Goal: Navigation & Orientation: Understand site structure

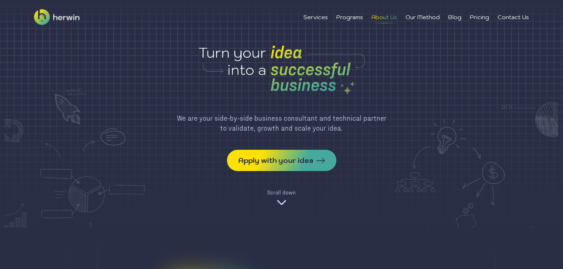
click at [386, 20] on li "About Us" at bounding box center [384, 17] width 26 height 9
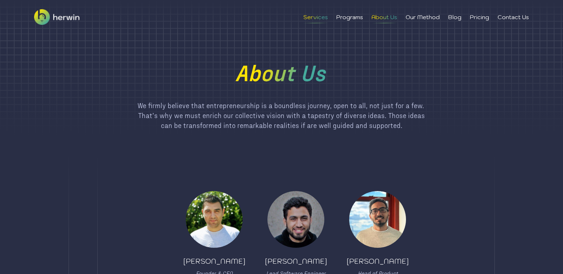
click at [308, 16] on li "Services" at bounding box center [315, 17] width 24 height 9
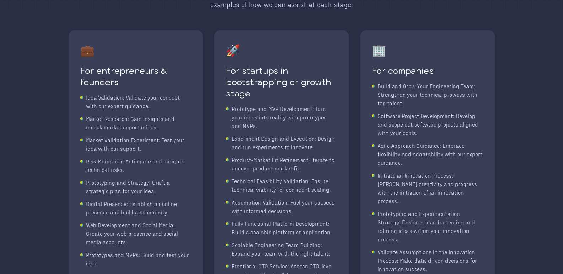
scroll to position [142, 0]
